Goal: Task Accomplishment & Management: Manage account settings

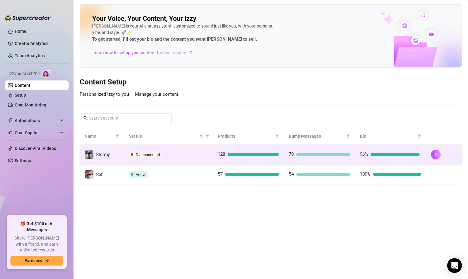
click at [174, 156] on div "Disconnected" at bounding box center [168, 154] width 79 height 7
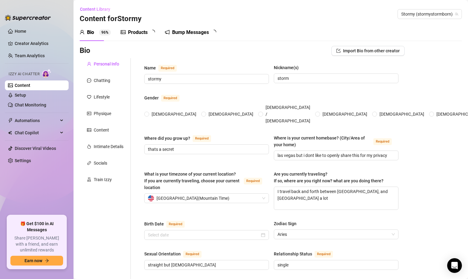
radio input "true"
type input "[DATE]"
click at [21, 84] on link "Content" at bounding box center [23, 85] width 16 height 5
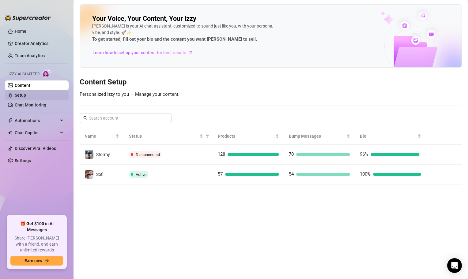
click at [35, 100] on ul "Content Setup Chat Monitoring" at bounding box center [37, 95] width 64 height 29
click at [26, 97] on link "Setup" at bounding box center [20, 95] width 11 height 5
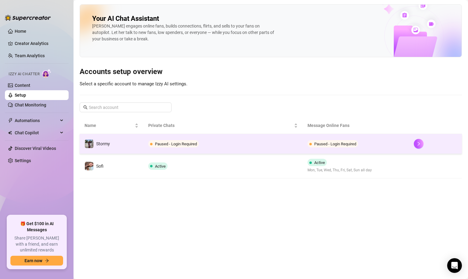
click at [236, 150] on td "Paused - Login Required" at bounding box center [222, 144] width 159 height 20
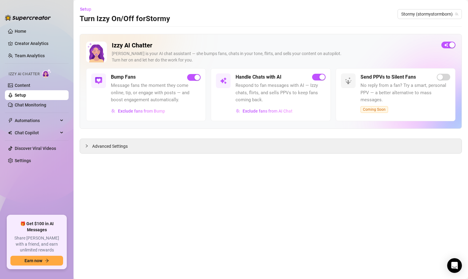
click at [26, 97] on link "Setup" at bounding box center [20, 95] width 11 height 5
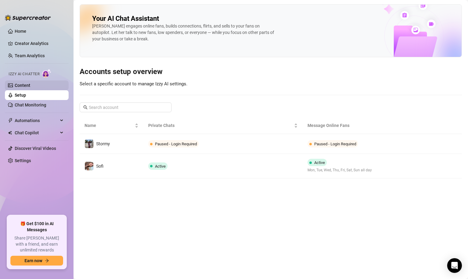
click at [30, 87] on link "Content" at bounding box center [23, 85] width 16 height 5
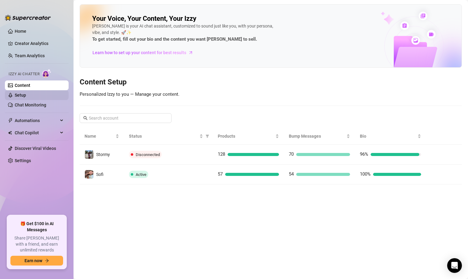
click at [26, 93] on link "Setup" at bounding box center [20, 95] width 11 height 5
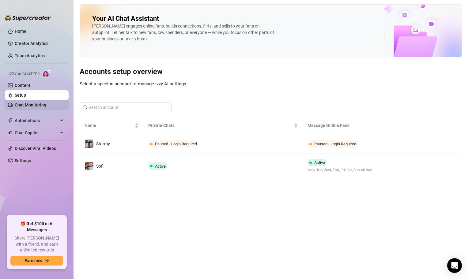
click at [44, 105] on link "Chat Monitoring" at bounding box center [31, 105] width 32 height 5
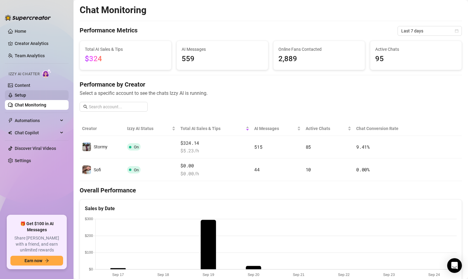
click at [26, 93] on link "Setup" at bounding box center [20, 95] width 11 height 5
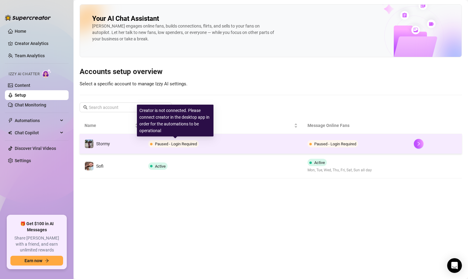
click at [180, 144] on span "Paused - Login Required" at bounding box center [176, 144] width 42 height 5
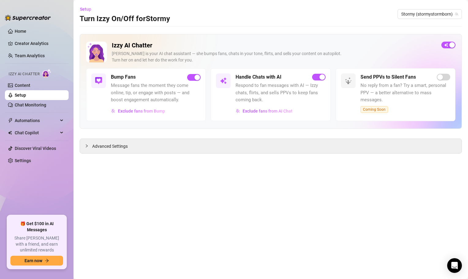
click at [26, 96] on link "Setup" at bounding box center [20, 95] width 11 height 5
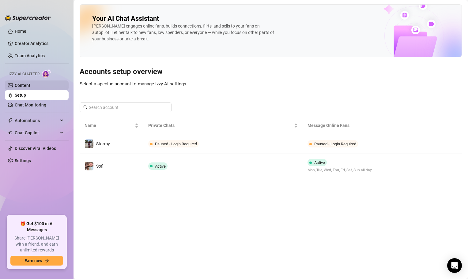
click at [30, 88] on link "Content" at bounding box center [23, 85] width 16 height 5
